Goal: Information Seeking & Learning: Learn about a topic

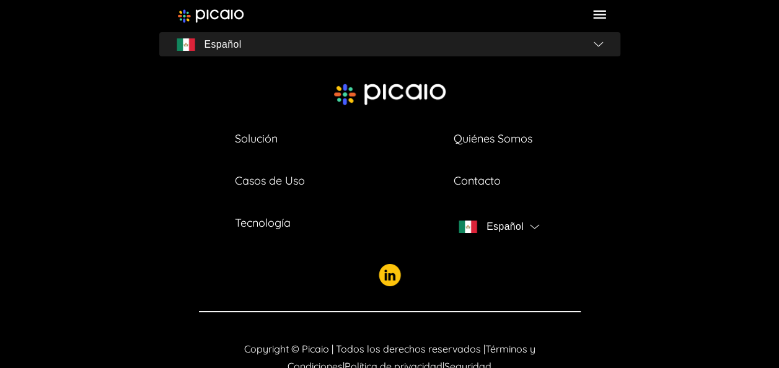
scroll to position [4524, 0]
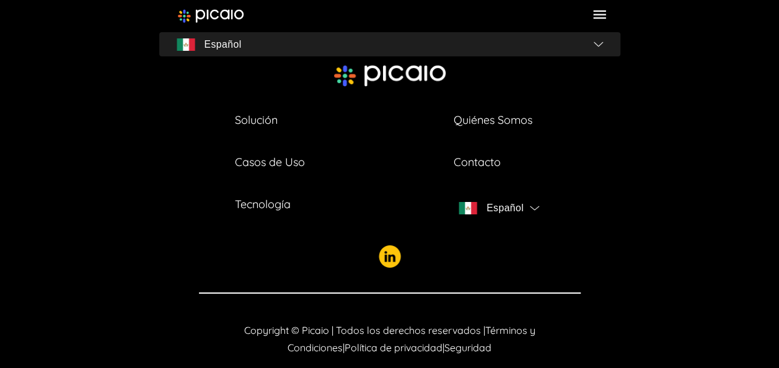
click at [493, 112] on link "Quiénes Somos" at bounding box center [493, 120] width 79 height 17
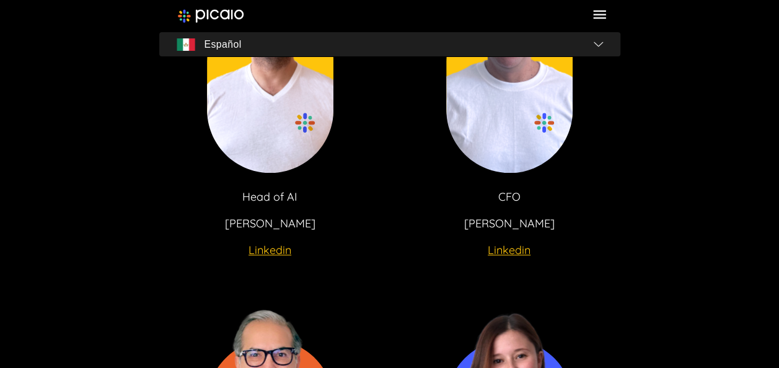
scroll to position [2851, 0]
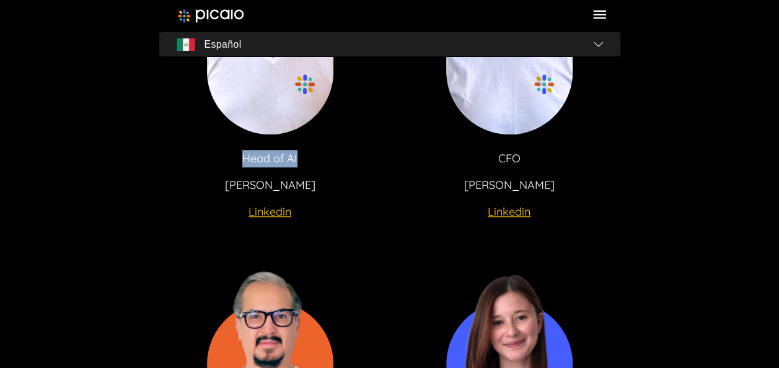
drag, startPoint x: 243, startPoint y: 156, endPoint x: 297, endPoint y: 155, distance: 53.9
click at [297, 155] on p "Head of AI" at bounding box center [269, 158] width 55 height 17
copy p "Head of AI"
click at [328, 164] on div "Head of AI [PERSON_NAME]" at bounding box center [269, 183] width 191 height 66
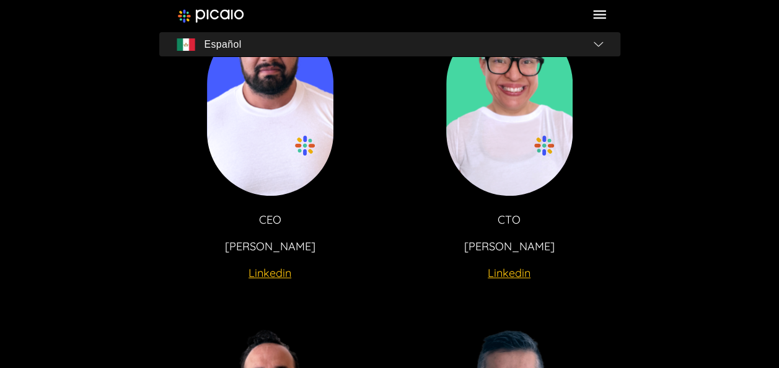
scroll to position [2417, 0]
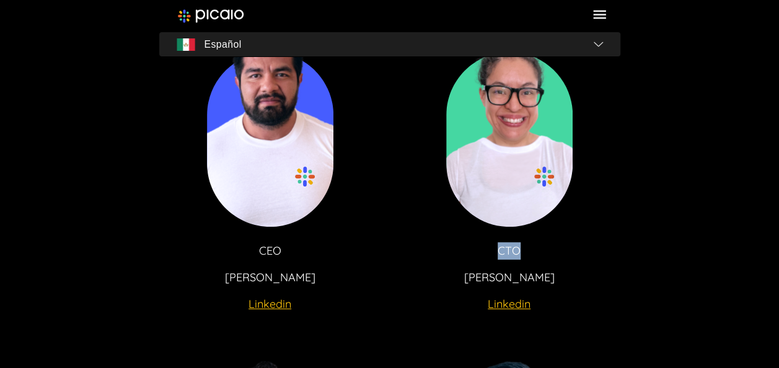
drag, startPoint x: 501, startPoint y: 250, endPoint x: 517, endPoint y: 250, distance: 16.1
click at [517, 250] on p "CTO" at bounding box center [509, 250] width 23 height 17
copy p "CTO"
click at [421, 253] on div "CTO [PERSON_NAME] Linkedin" at bounding box center [508, 275] width 191 height 66
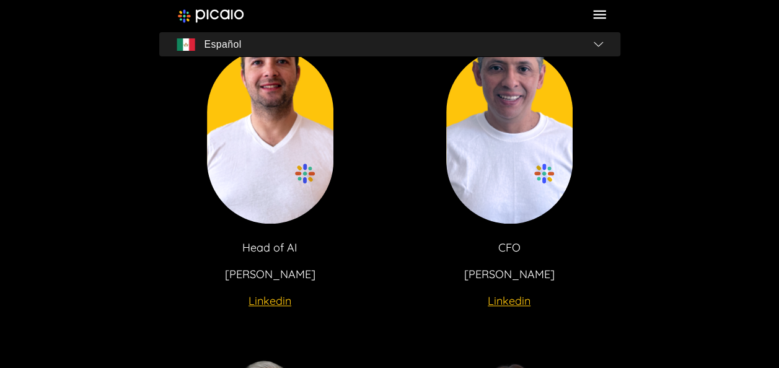
scroll to position [2789, 0]
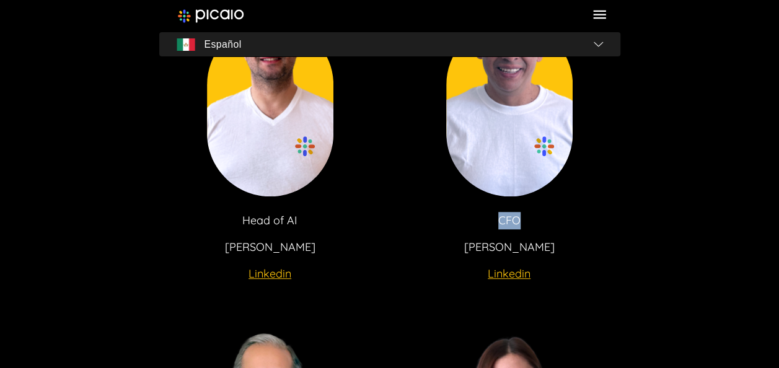
drag, startPoint x: 499, startPoint y: 219, endPoint x: 522, endPoint y: 220, distance: 22.9
click at [522, 220] on div "CFO [PERSON_NAME] Linkedin" at bounding box center [508, 245] width 191 height 66
drag, startPoint x: 522, startPoint y: 220, endPoint x: 510, endPoint y: 220, distance: 11.8
copy p "CFO"
click at [390, 227] on div "Head of AI [PERSON_NAME] CFO [PERSON_NAME]" at bounding box center [390, 121] width 366 height 285
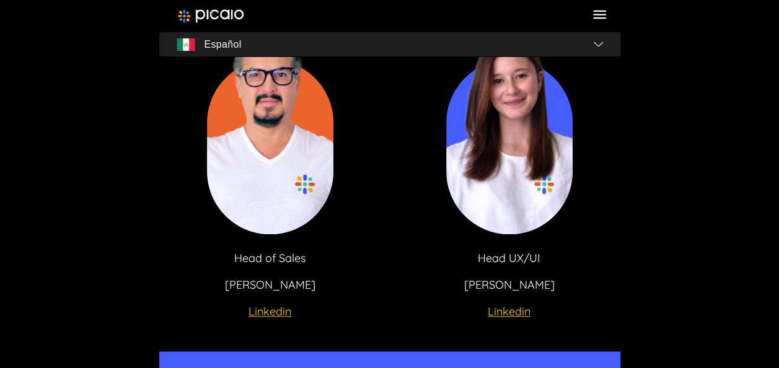
scroll to position [3160, 0]
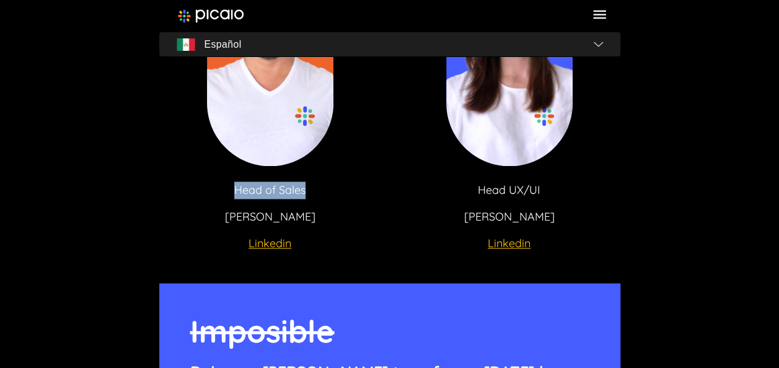
drag, startPoint x: 234, startPoint y: 188, endPoint x: 306, endPoint y: 191, distance: 72.6
click at [306, 191] on div "Head of Sales [PERSON_NAME]" at bounding box center [269, 215] width 191 height 66
drag, startPoint x: 306, startPoint y: 191, endPoint x: 300, endPoint y: 190, distance: 6.3
copy p "Head of Sales"
click at [374, 212] on div "Head of Sales [PERSON_NAME] Linkedin Head UX/UI [PERSON_NAME]" at bounding box center [390, 91] width 366 height 285
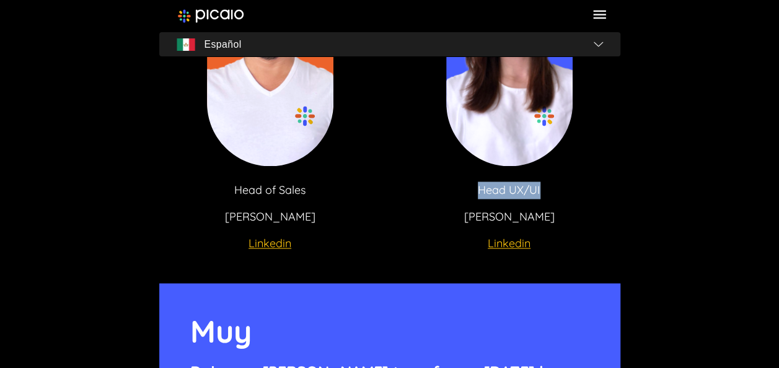
drag, startPoint x: 478, startPoint y: 188, endPoint x: 556, endPoint y: 191, distance: 77.5
click at [556, 191] on div "Head UX/UI [PERSON_NAME]" at bounding box center [508, 215] width 191 height 66
drag, startPoint x: 556, startPoint y: 191, endPoint x: 530, endPoint y: 189, distance: 25.5
copy p "Head UX/UI"
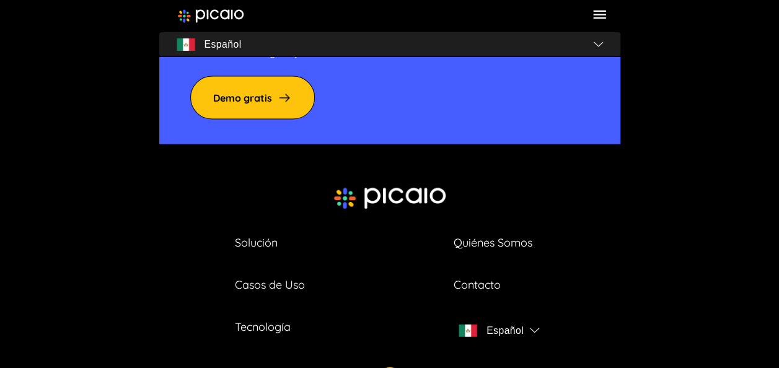
scroll to position [3656, 0]
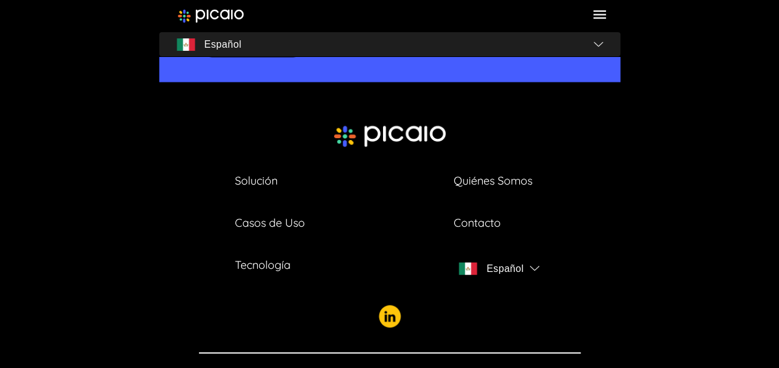
click at [256, 214] on link "Casos de Uso" at bounding box center [270, 222] width 70 height 17
